Goal: Navigation & Orientation: Find specific page/section

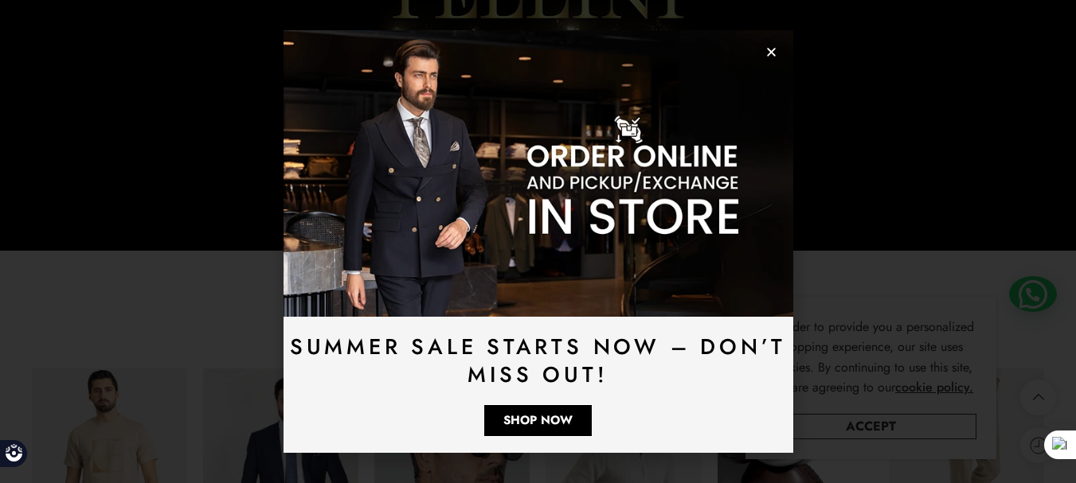
click at [772, 49] on icon "Close" at bounding box center [771, 52] width 12 height 12
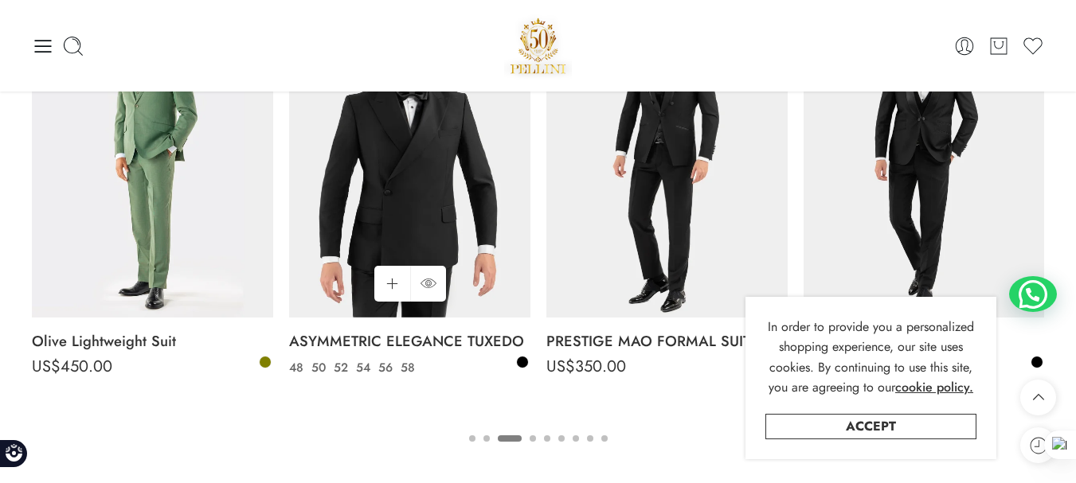
scroll to position [2533, 0]
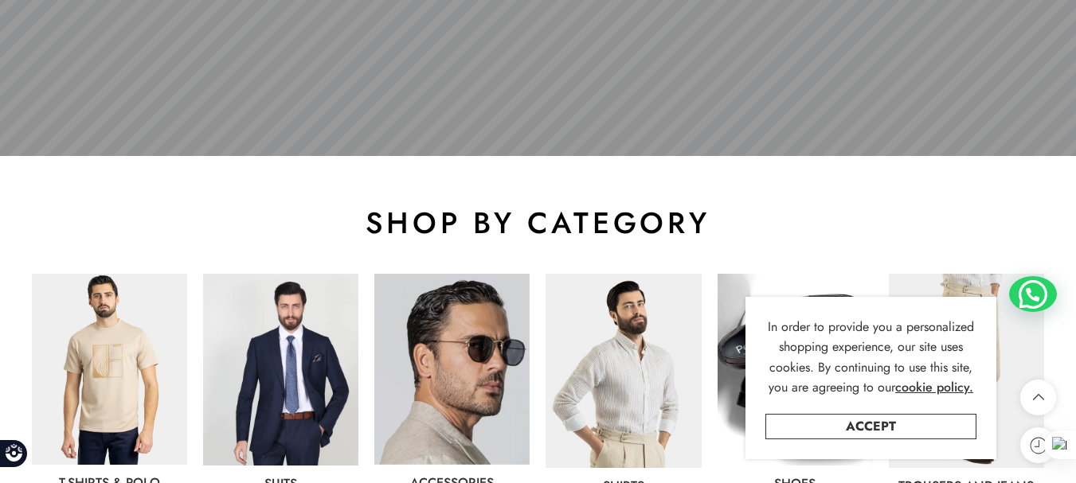
scroll to position [876, 0]
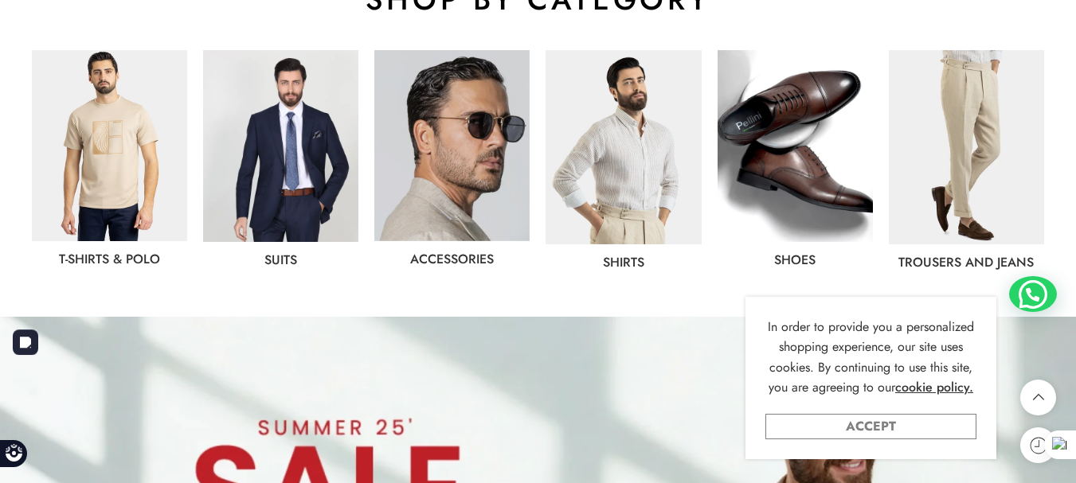
click at [841, 436] on link "Accept" at bounding box center [870, 426] width 211 height 25
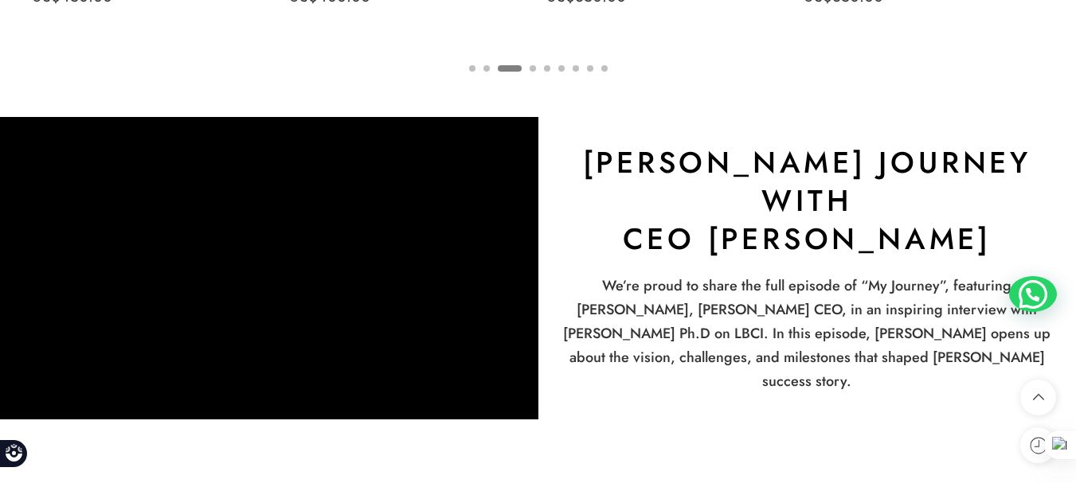
scroll to position [2946, 0]
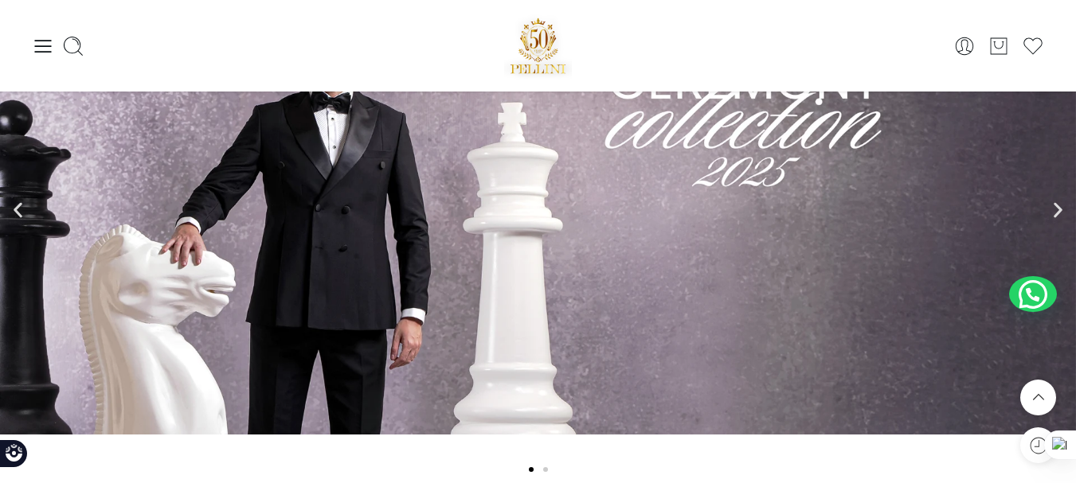
scroll to position [3424, 0]
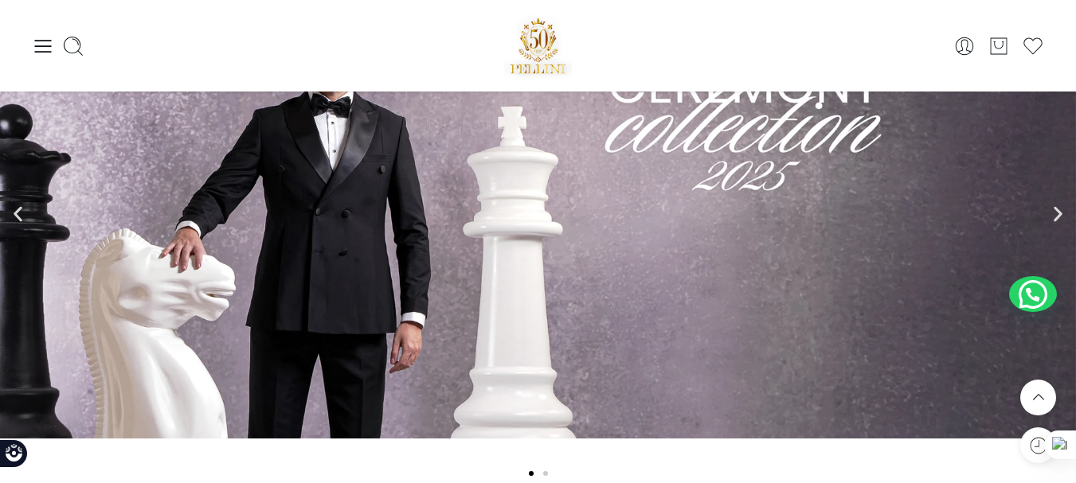
click at [1060, 213] on icon "Next slide" at bounding box center [1058, 214] width 9 height 15
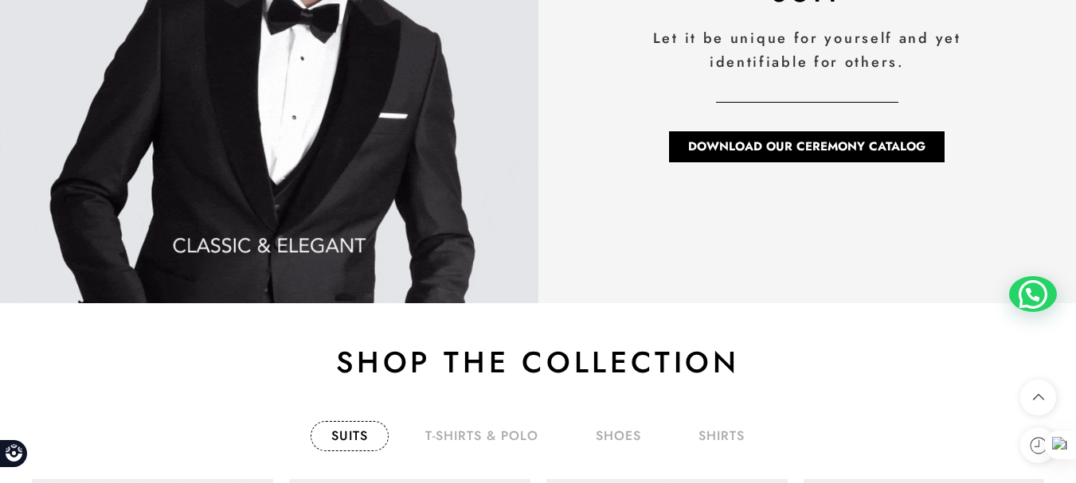
scroll to position [2301, 0]
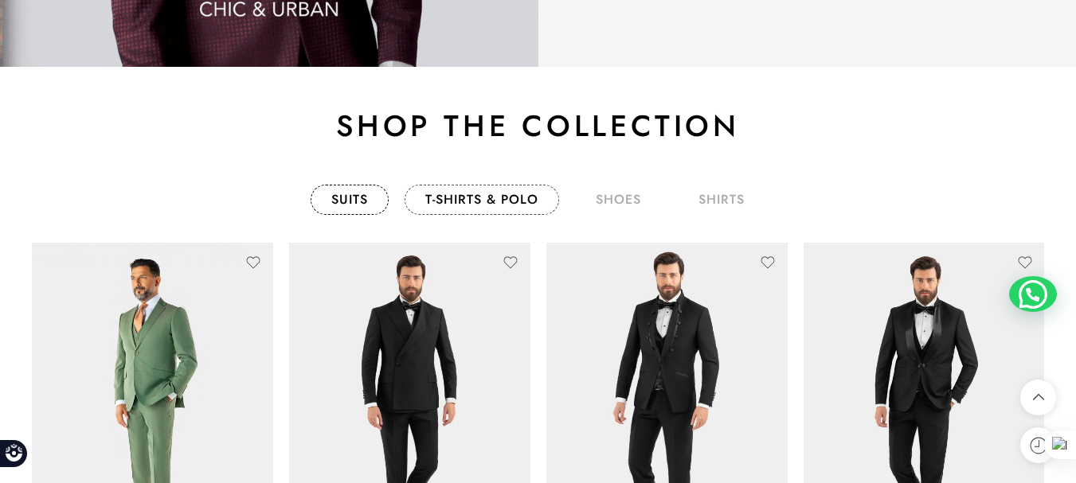
click at [510, 185] on link "T-Shirts & Polo" at bounding box center [482, 200] width 154 height 30
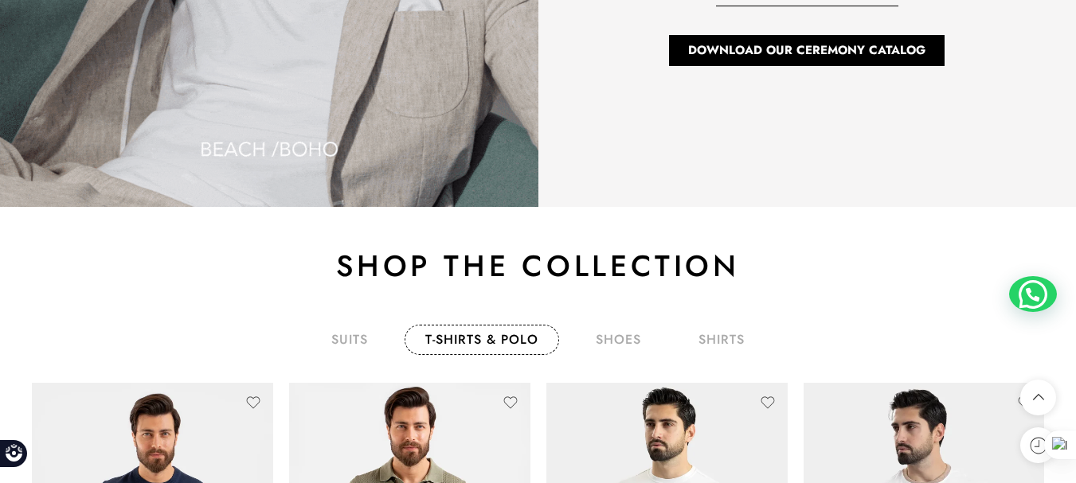
scroll to position [2309, 0]
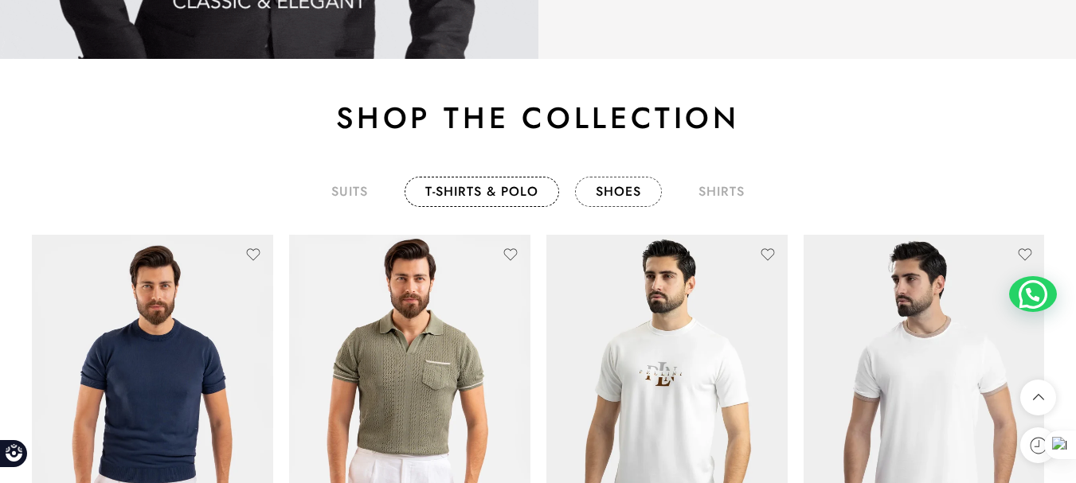
click at [622, 197] on link "shoes" at bounding box center [618, 192] width 87 height 30
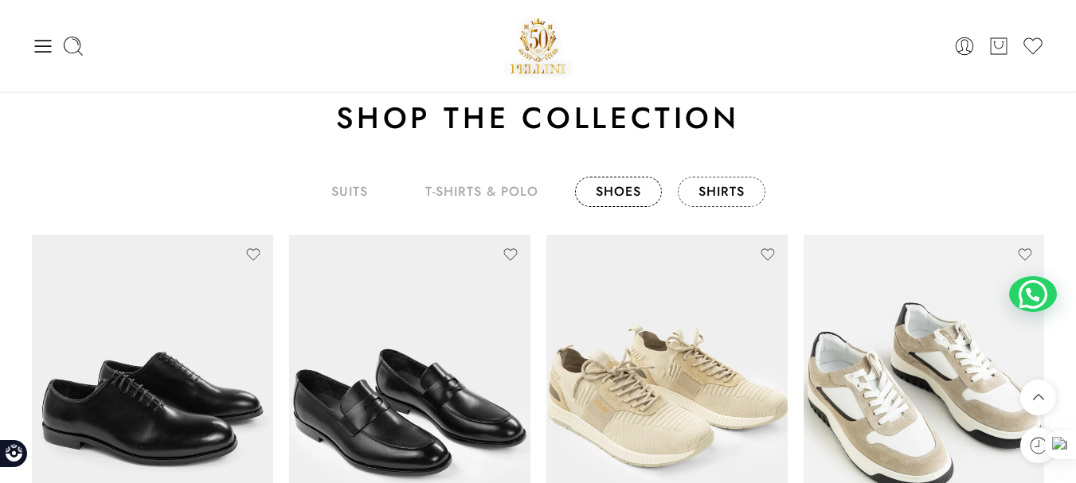
click at [730, 187] on link "shirts" at bounding box center [722, 192] width 88 height 30
